Goal: Task Accomplishment & Management: Manage account settings

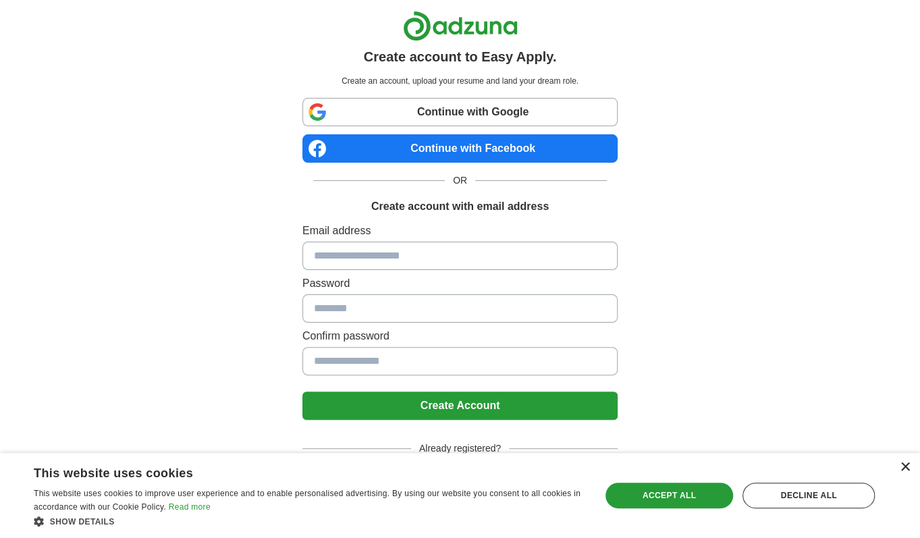
click at [906, 464] on div "×" at bounding box center [905, 467] width 10 height 10
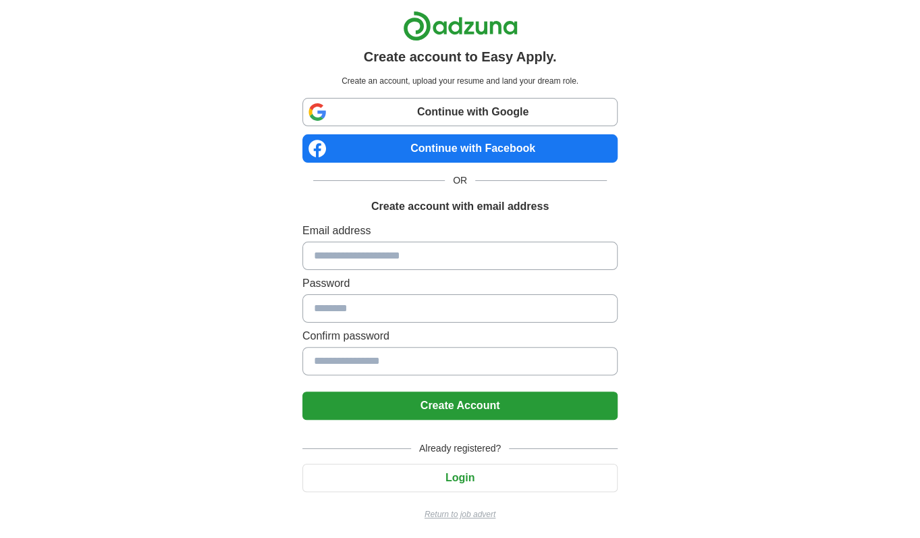
click at [507, 400] on button "Create Account" at bounding box center [459, 405] width 315 height 28
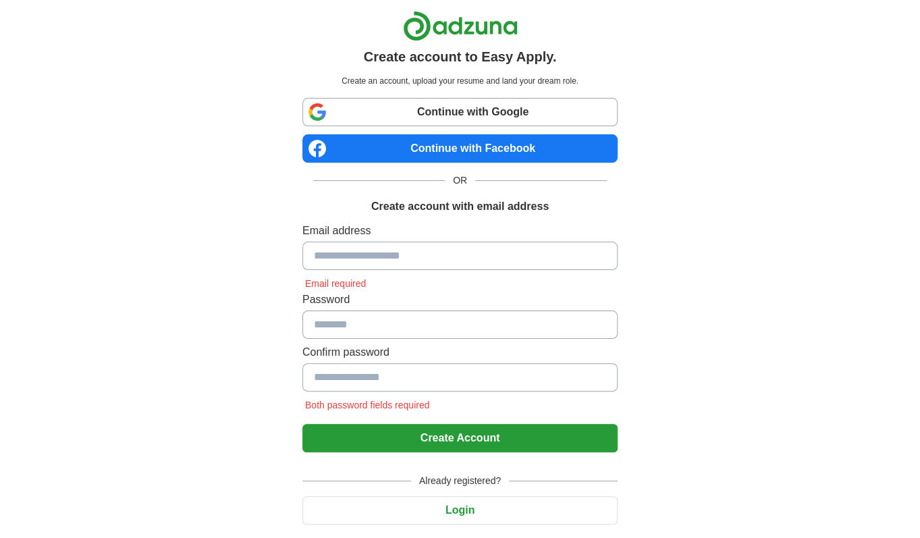
click at [346, 257] on input at bounding box center [459, 256] width 315 height 28
type input "**********"
click at [551, 331] on input at bounding box center [459, 324] width 315 height 28
type input "**********"
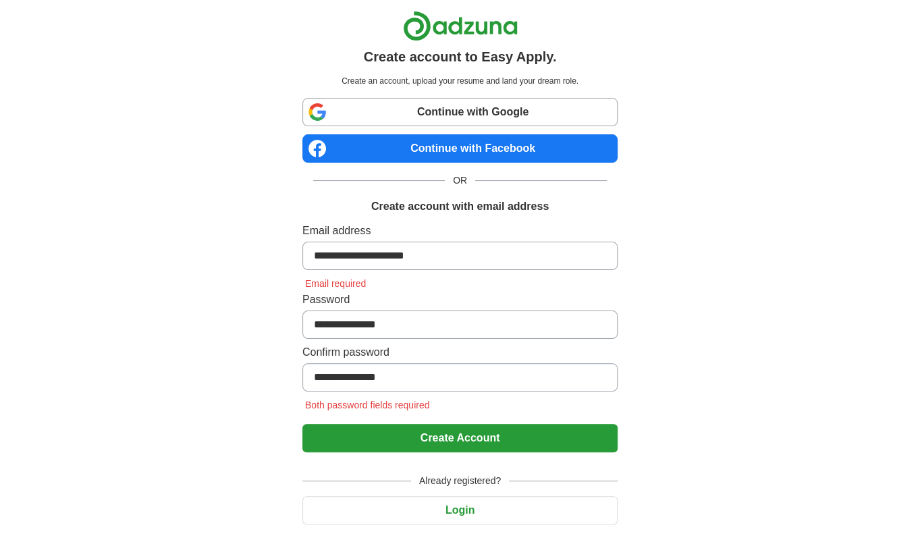
click at [302, 424] on button "Create Account" at bounding box center [459, 438] width 315 height 28
click at [445, 435] on button "Create Account" at bounding box center [459, 438] width 315 height 28
click at [446, 429] on button "Create Account" at bounding box center [459, 438] width 315 height 28
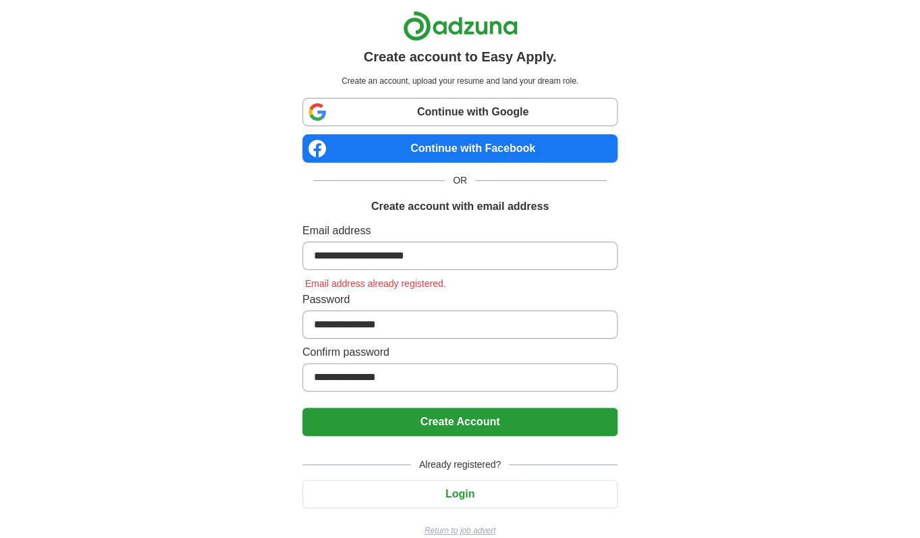
click at [490, 490] on button "Login" at bounding box center [459, 494] width 315 height 28
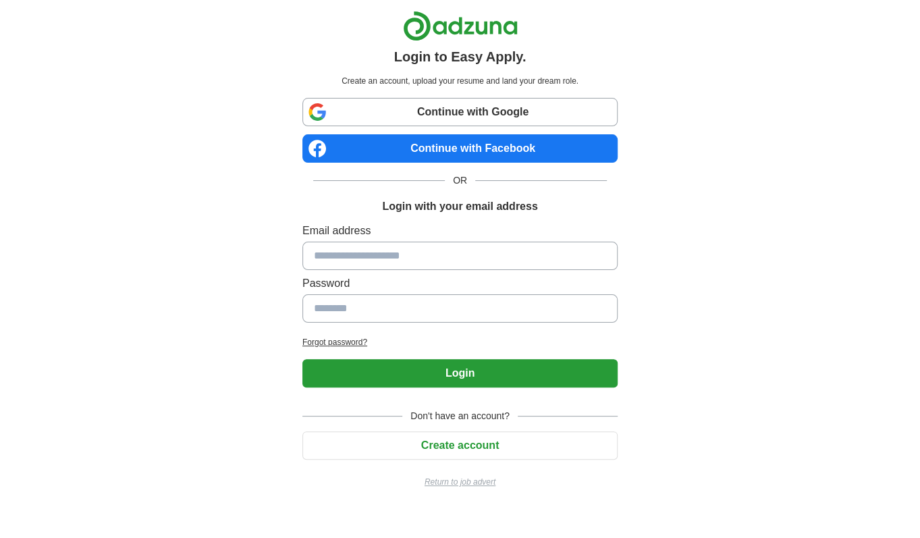
click at [477, 269] on div "Email address Password" at bounding box center [459, 275] width 315 height 105
click at [465, 248] on input at bounding box center [459, 256] width 315 height 28
type input "**********"
click at [302, 359] on button "Login" at bounding box center [459, 373] width 315 height 28
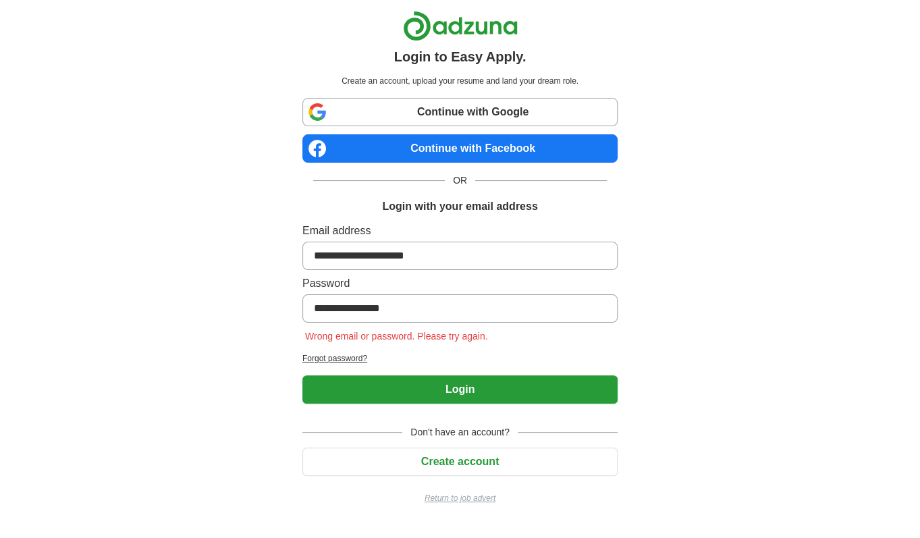
click at [341, 361] on h2 "Forgot password?" at bounding box center [459, 358] width 315 height 12
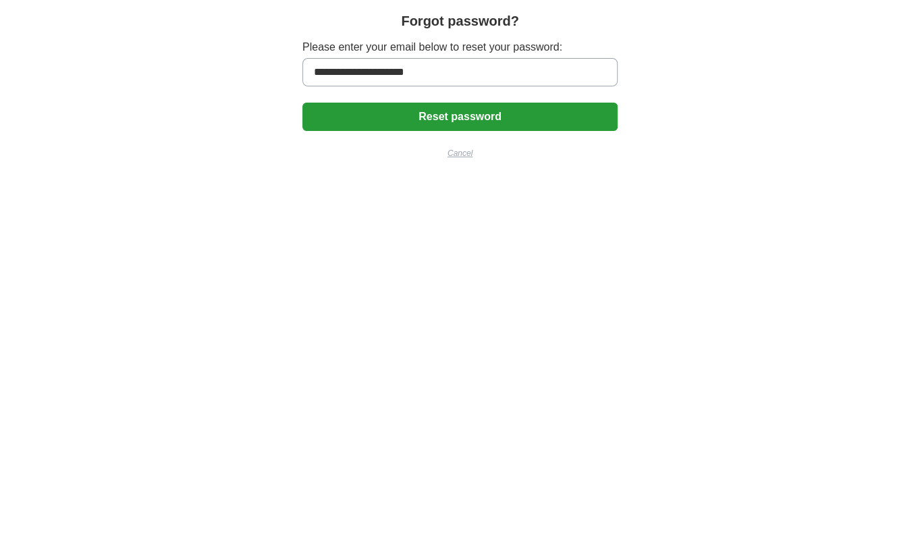
click at [525, 107] on button "Reset password" at bounding box center [459, 117] width 315 height 28
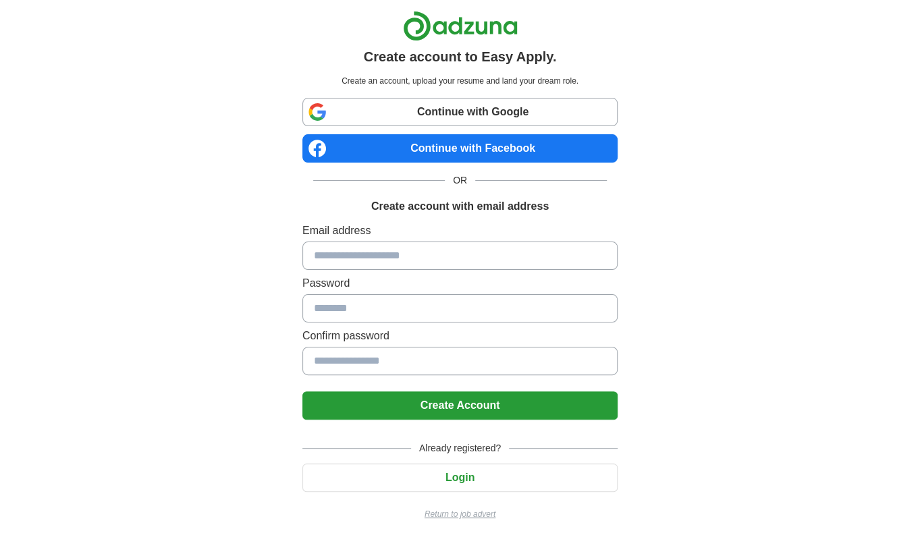
click at [516, 146] on link "Continue with Facebook" at bounding box center [459, 148] width 315 height 28
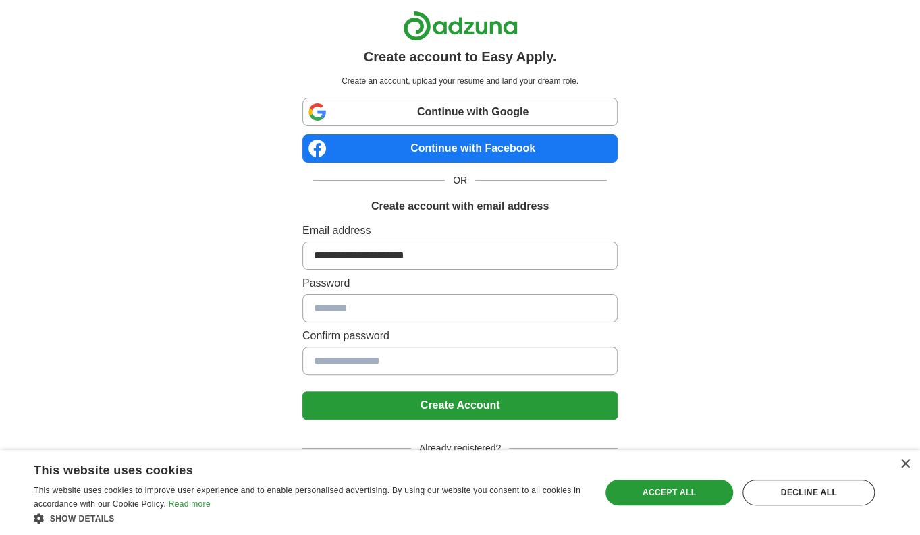
type input "**********"
click at [302, 391] on button "Create Account" at bounding box center [459, 405] width 315 height 28
click at [332, 403] on button "Create Account" at bounding box center [459, 405] width 315 height 28
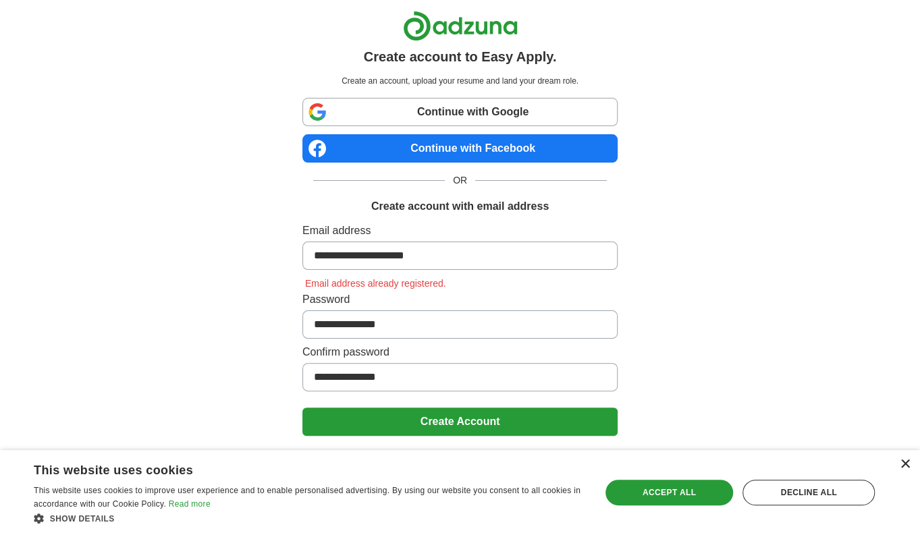
click at [902, 465] on div "×" at bounding box center [905, 465] width 10 height 10
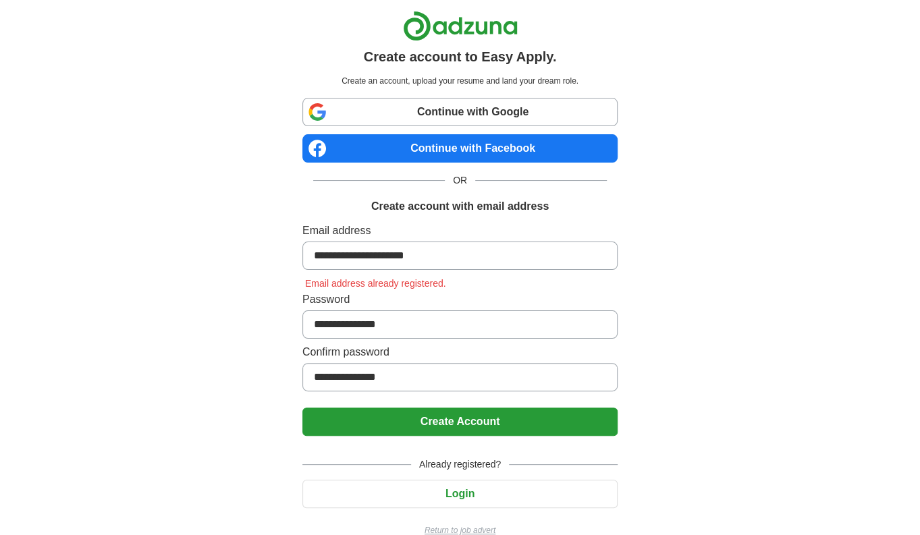
click at [466, 481] on button "Login" at bounding box center [459, 494] width 315 height 28
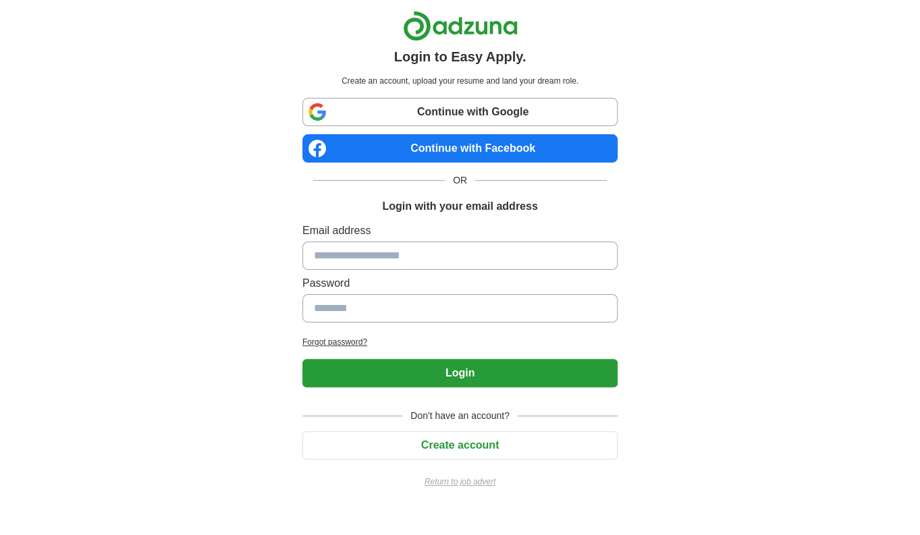
click at [425, 250] on input at bounding box center [459, 256] width 315 height 28
type input "**********"
click at [302, 359] on button "Login" at bounding box center [459, 373] width 315 height 28
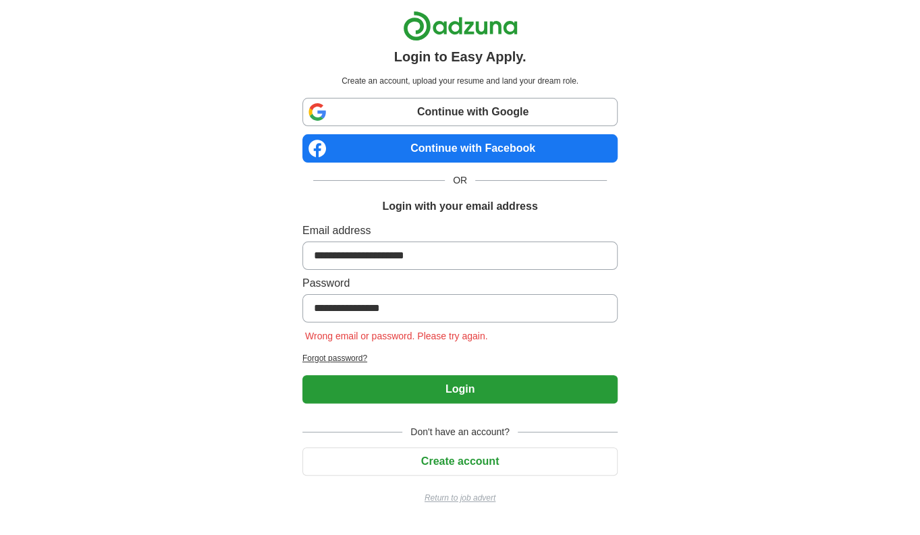
type input "**********"
click at [302, 375] on button "Login" at bounding box center [459, 389] width 315 height 28
click at [358, 360] on h2 "Forgot password?" at bounding box center [459, 358] width 315 height 12
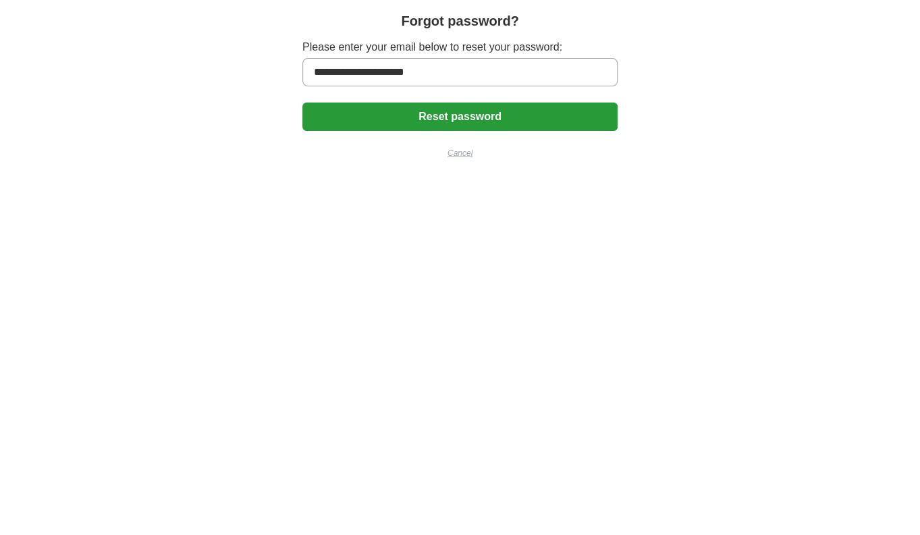
click at [345, 113] on button "Reset password" at bounding box center [459, 117] width 315 height 28
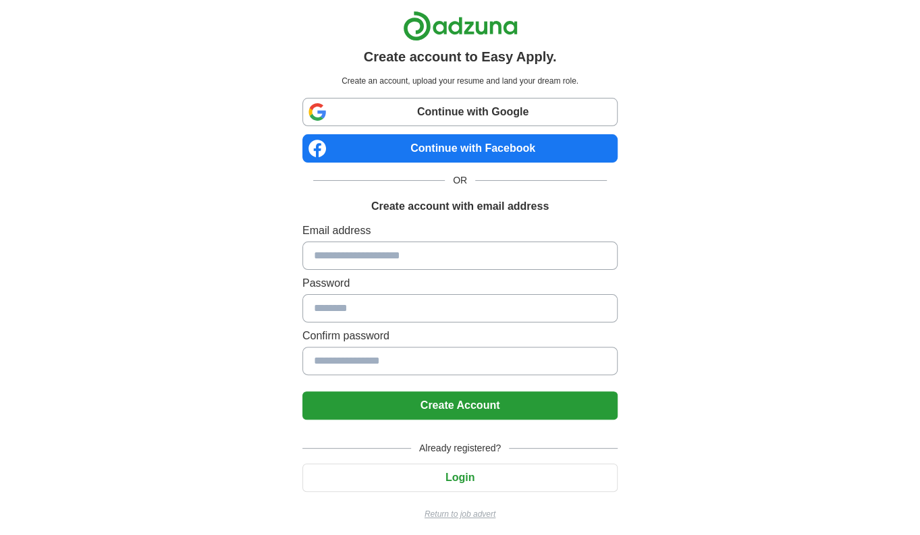
click at [433, 141] on link "Continue with Facebook" at bounding box center [459, 148] width 315 height 28
click at [350, 148] on link "Continue with Facebook" at bounding box center [459, 148] width 315 height 28
